Goal: Information Seeking & Learning: Check status

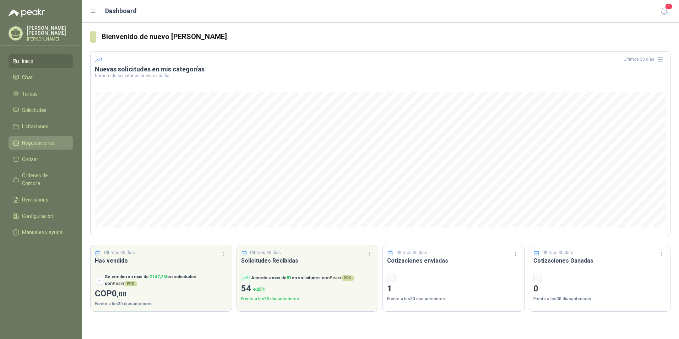
click at [36, 145] on span "Negociaciones" at bounding box center [38, 143] width 33 height 8
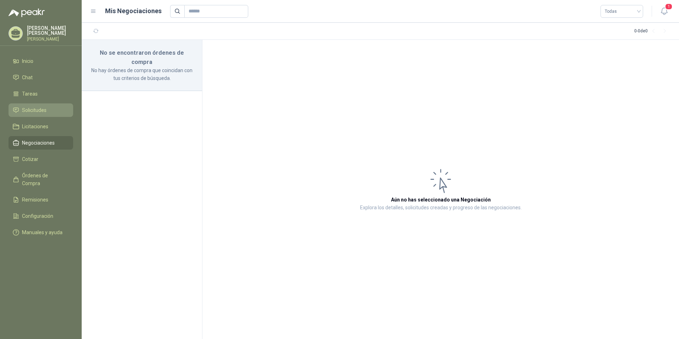
click at [43, 117] on link "Solicitudes" at bounding box center [41, 109] width 65 height 13
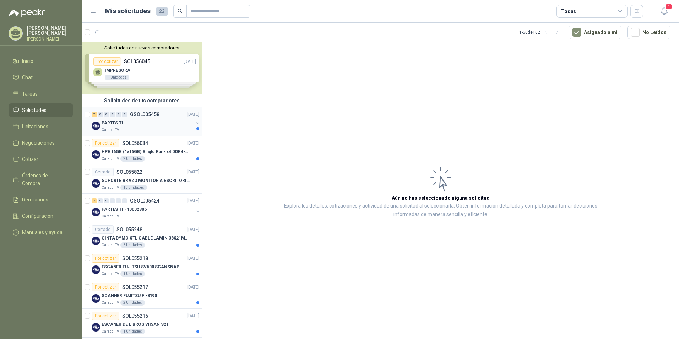
click at [112, 122] on p "PARTES TI" at bounding box center [113, 123] width 22 height 7
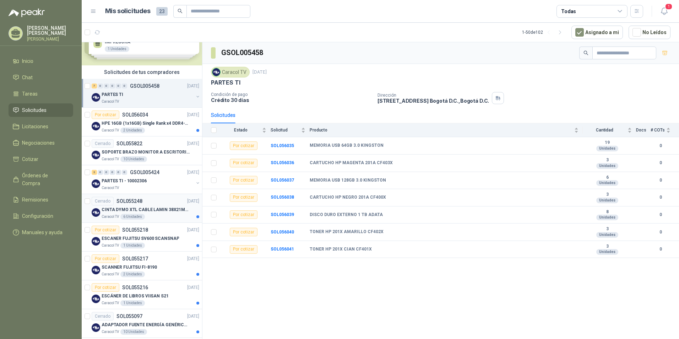
scroll to position [71, 0]
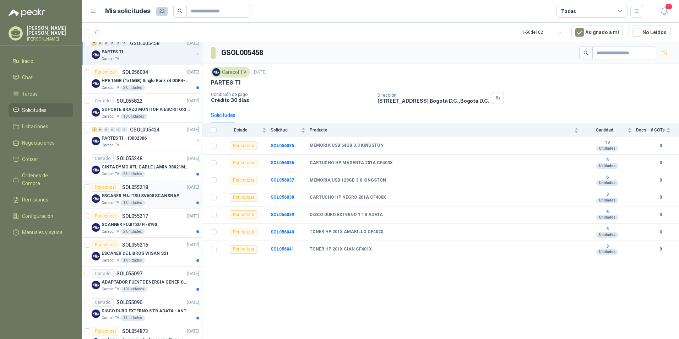
click at [146, 194] on p "ESCANER FUJITSU SV600 SCANSNAP" at bounding box center [140, 196] width 77 height 7
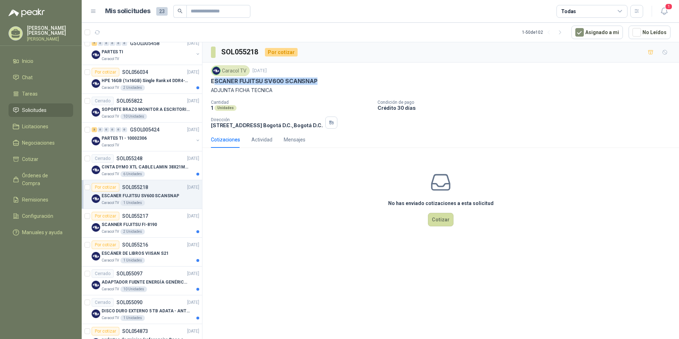
drag, startPoint x: 213, startPoint y: 82, endPoint x: 315, endPoint y: 82, distance: 101.9
click at [315, 82] on p "ESCANER FUJITSU SV600 SCANSNAP" at bounding box center [264, 80] width 107 height 7
click at [256, 139] on div "Actividad" at bounding box center [261, 140] width 21 height 8
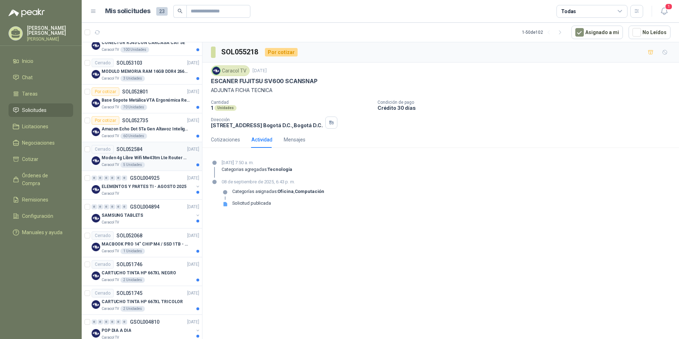
scroll to position [639, 0]
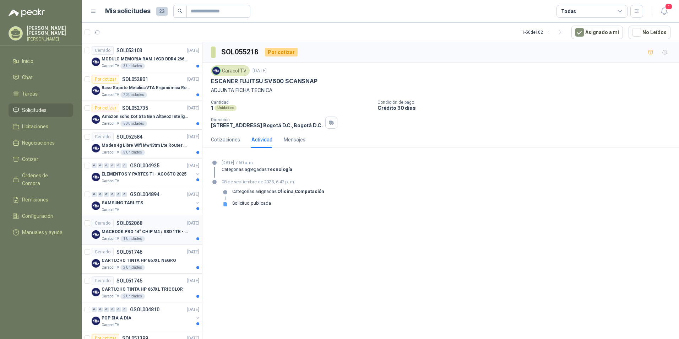
click at [152, 230] on p "MACBOOK PRO 14" CHIP M4 / SSD 1TB - 24 GB RAM" at bounding box center [146, 231] width 88 height 7
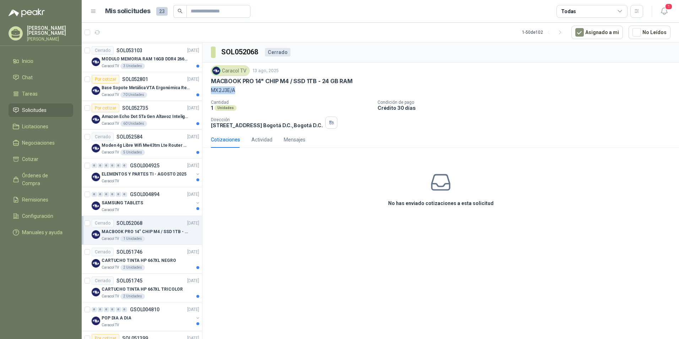
drag, startPoint x: 231, startPoint y: 93, endPoint x: 211, endPoint y: 92, distance: 19.2
click at [211, 92] on p "MX2J3E/A" at bounding box center [441, 90] width 460 height 8
copy p "MX2J3E/A"
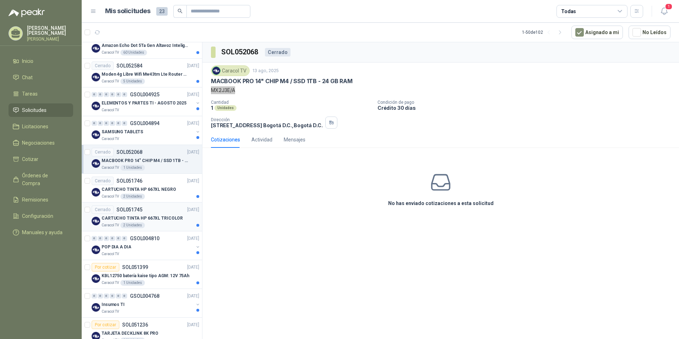
scroll to position [746, 0]
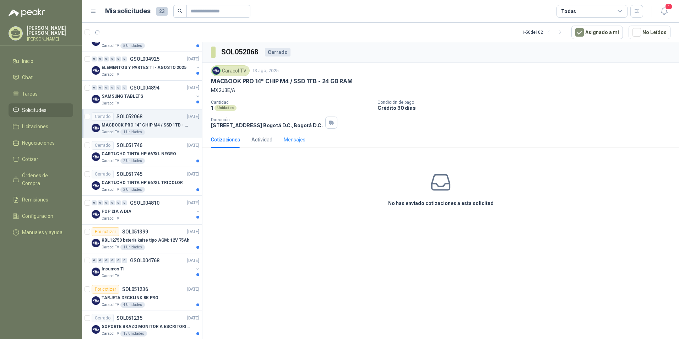
click at [299, 146] on div "Mensajes" at bounding box center [295, 139] width 22 height 16
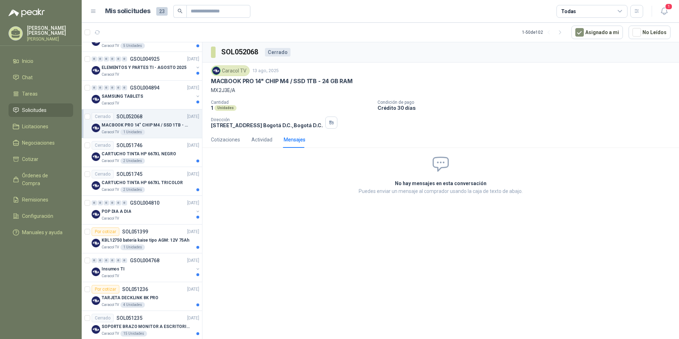
click at [280, 51] on div "Cerrado" at bounding box center [278, 52] width 26 height 9
click at [260, 139] on div "Actividad" at bounding box center [261, 140] width 21 height 8
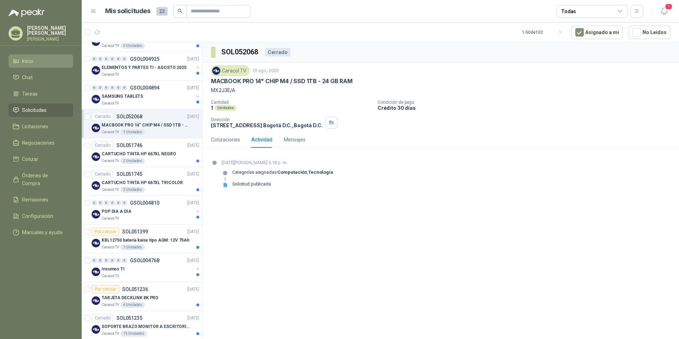
click at [56, 65] on li "Inicio" at bounding box center [41, 61] width 56 height 8
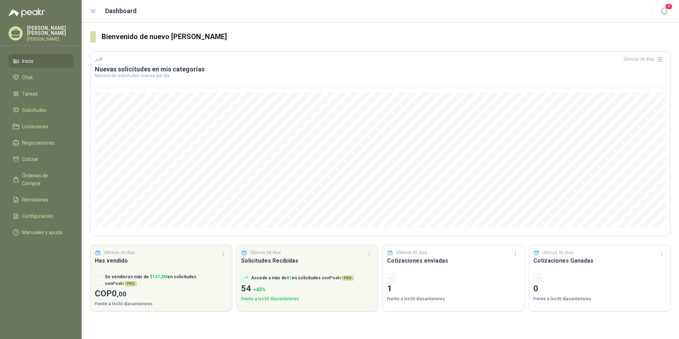
drag, startPoint x: 31, startPoint y: 145, endPoint x: 93, endPoint y: 166, distance: 64.8
click at [32, 146] on span "Negociaciones" at bounding box center [38, 143] width 33 height 8
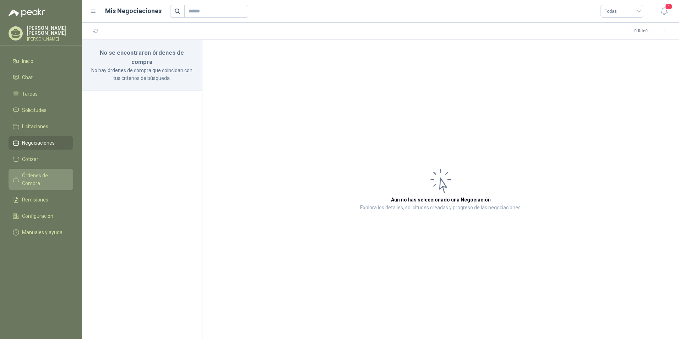
click at [42, 181] on span "Órdenes de Compra" at bounding box center [44, 180] width 44 height 16
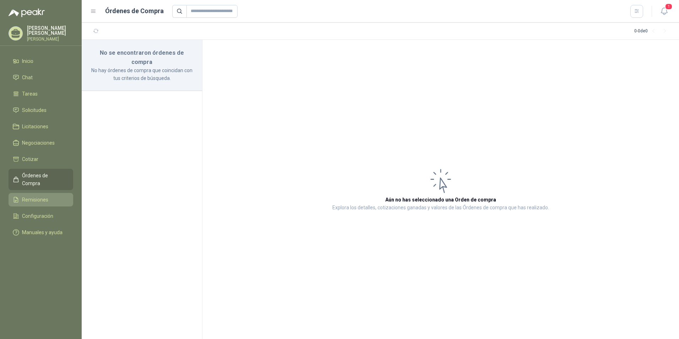
click at [31, 196] on span "Remisiones" at bounding box center [35, 200] width 26 height 8
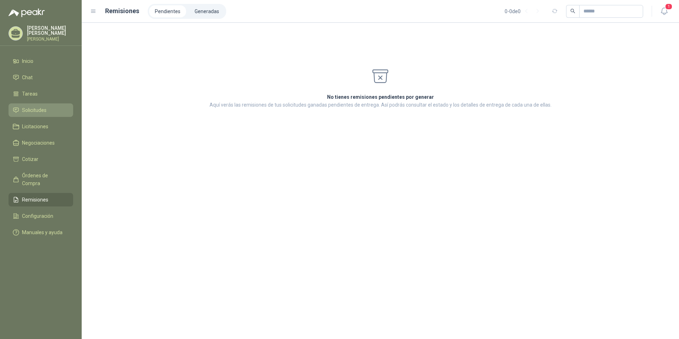
click at [28, 111] on span "Solicitudes" at bounding box center [34, 110] width 25 height 8
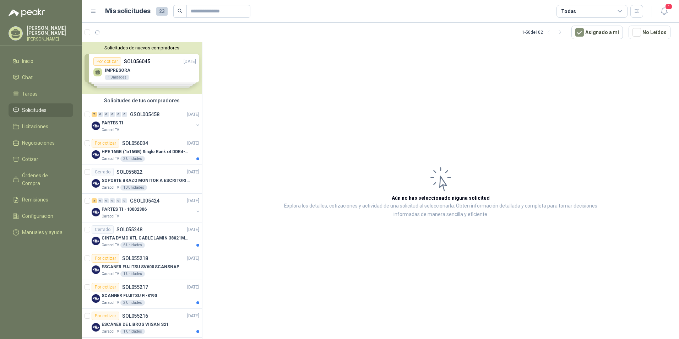
click at [114, 64] on div "Solicitudes de nuevos compradores Por cotizar SOL056045 [DATE] IMPRESORA 1 Unid…" at bounding box center [142, 67] width 120 height 51
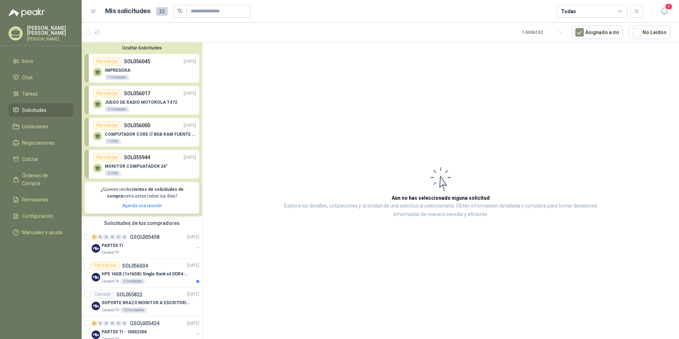
click at [137, 166] on p "MONITOR COMPUATADOR 24"" at bounding box center [136, 166] width 63 height 5
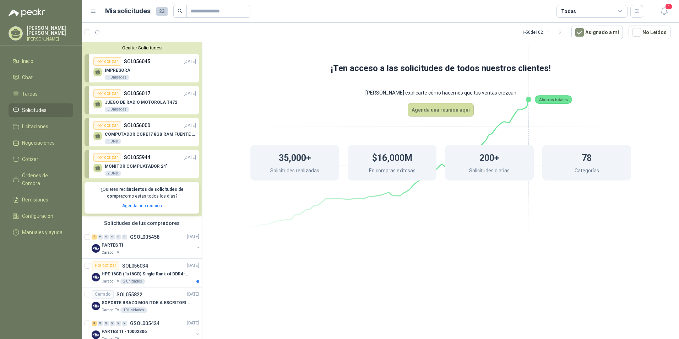
click at [106, 158] on div "Por cotizar" at bounding box center [107, 157] width 28 height 9
click at [129, 157] on p "SOL055944" at bounding box center [137, 157] width 26 height 8
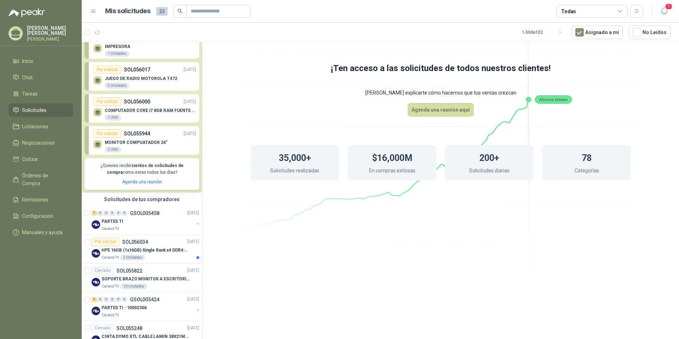
scroll to position [36, 0]
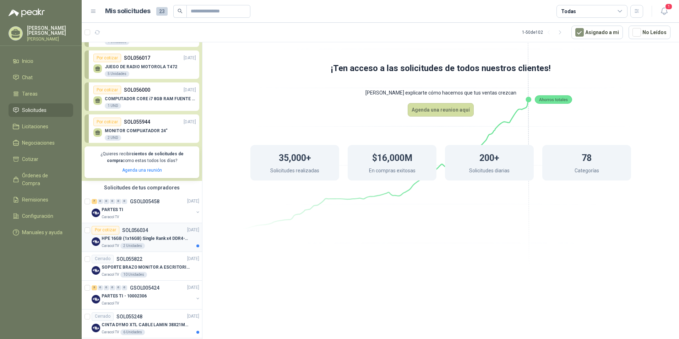
click at [130, 231] on p "SOL056034" at bounding box center [135, 230] width 26 height 5
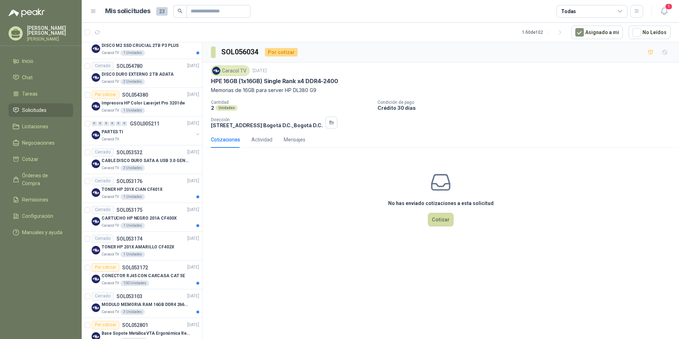
scroll to position [533, 0]
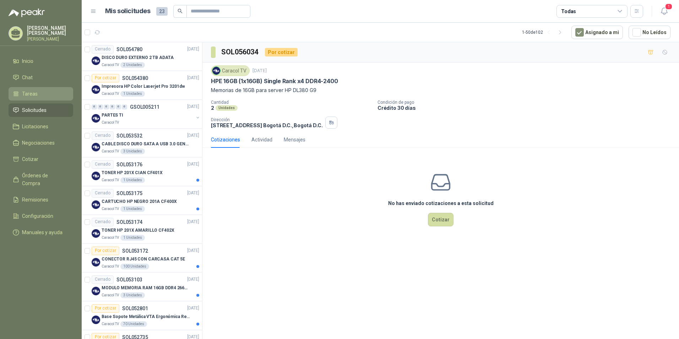
click at [31, 97] on span "Tareas" at bounding box center [30, 94] width 16 height 8
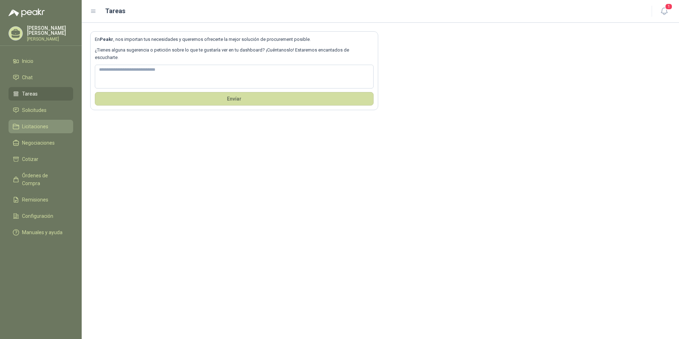
click at [34, 130] on span "Licitaciones" at bounding box center [35, 127] width 26 height 8
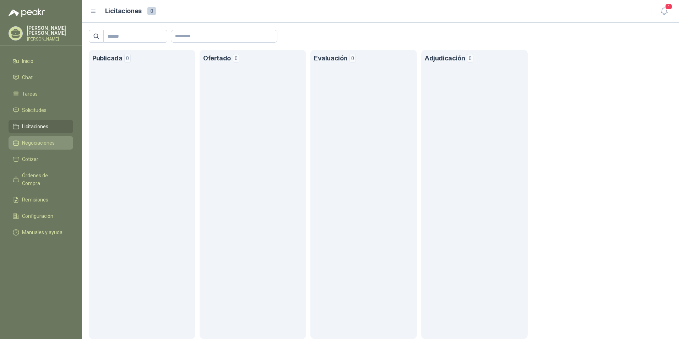
click at [34, 147] on span "Negociaciones" at bounding box center [38, 143] width 33 height 8
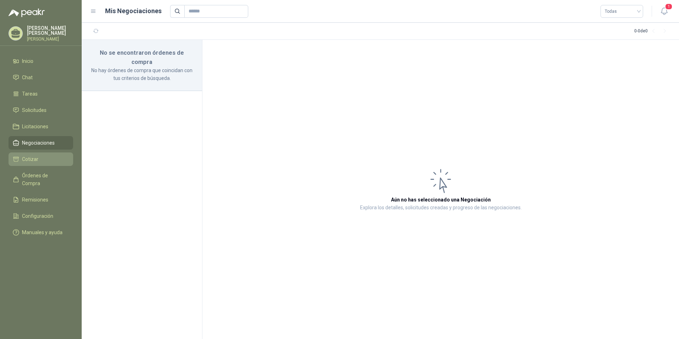
click at [34, 161] on span "Cotizar" at bounding box center [30, 159] width 16 height 8
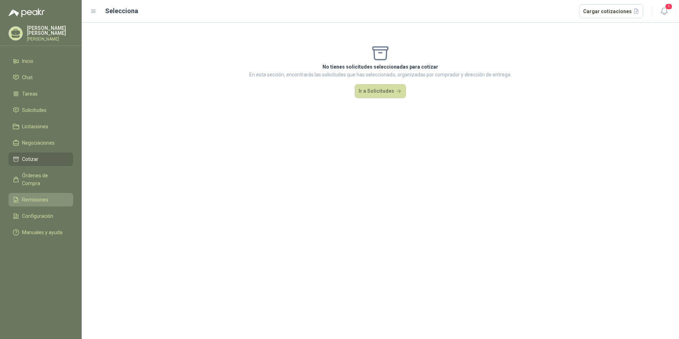
click at [39, 196] on span "Remisiones" at bounding box center [35, 200] width 26 height 8
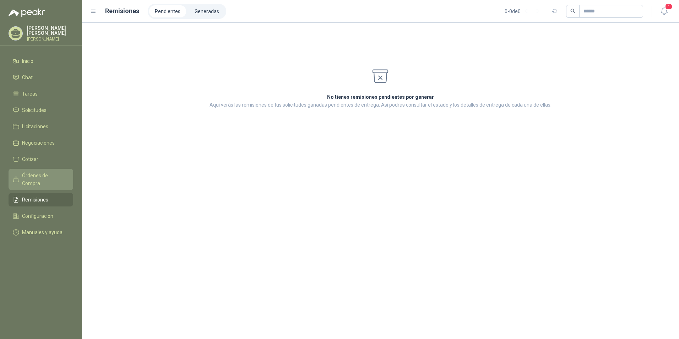
click at [45, 180] on span "Órdenes de Compra" at bounding box center [44, 180] width 44 height 16
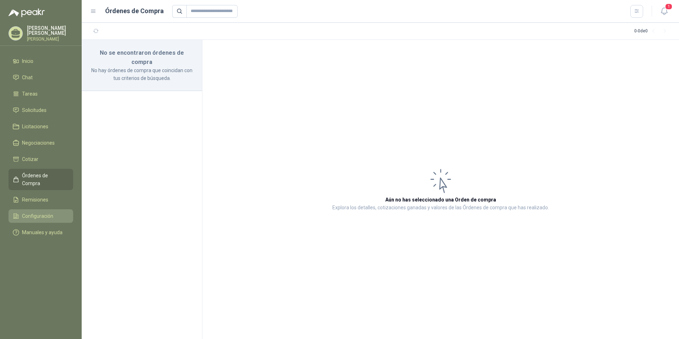
click at [41, 212] on span "Configuración" at bounding box center [37, 216] width 31 height 8
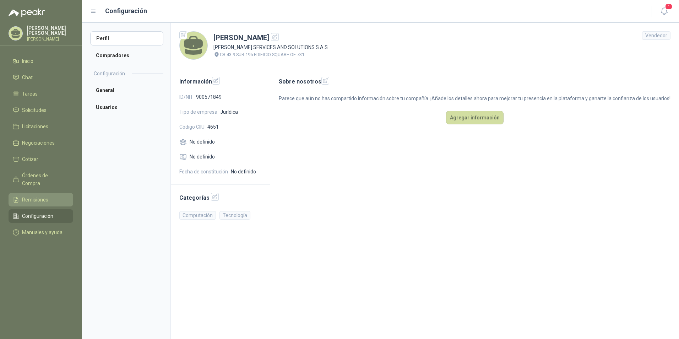
click at [36, 196] on span "Remisiones" at bounding box center [35, 200] width 26 height 8
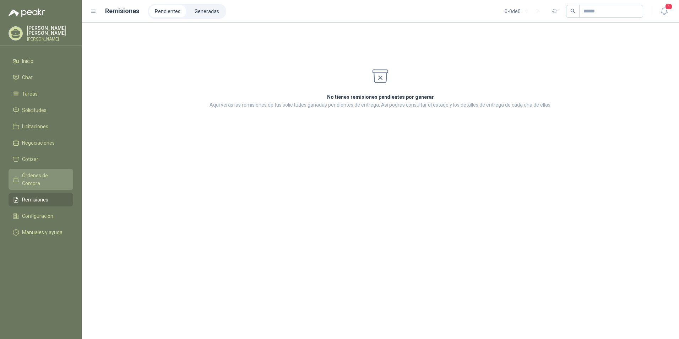
click at [42, 182] on span "Órdenes de Compra" at bounding box center [44, 180] width 44 height 16
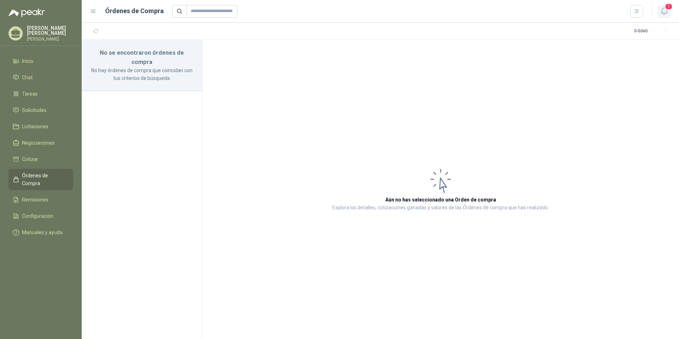
click at [667, 7] on span "1" at bounding box center [669, 6] width 8 height 7
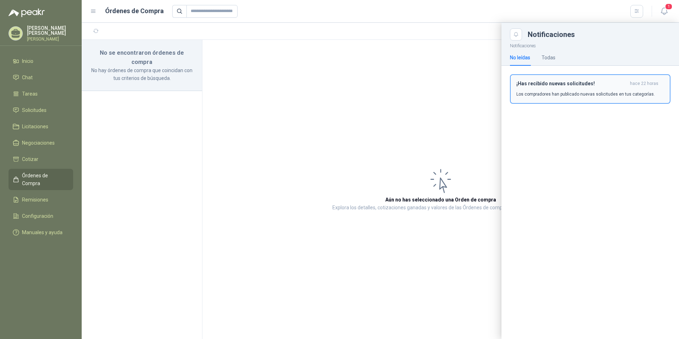
click at [548, 85] on h3 "¡Has recibido nuevas solicitudes!" at bounding box center [571, 84] width 111 height 6
